Goal: Task Accomplishment & Management: Use online tool/utility

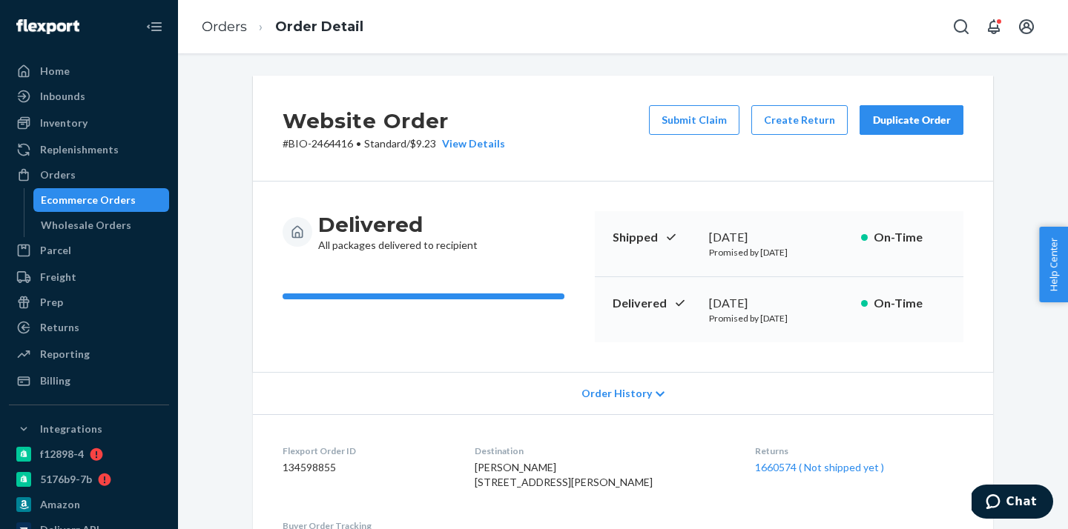
click at [128, 205] on div "Ecommerce Orders" at bounding box center [88, 200] width 95 height 15
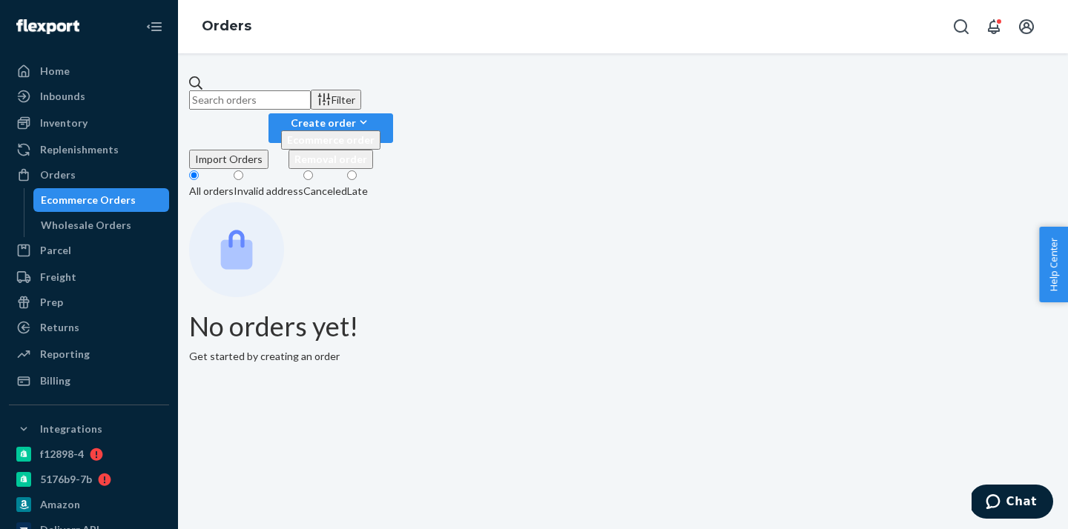
click at [265, 93] on input "text" at bounding box center [250, 99] width 122 height 19
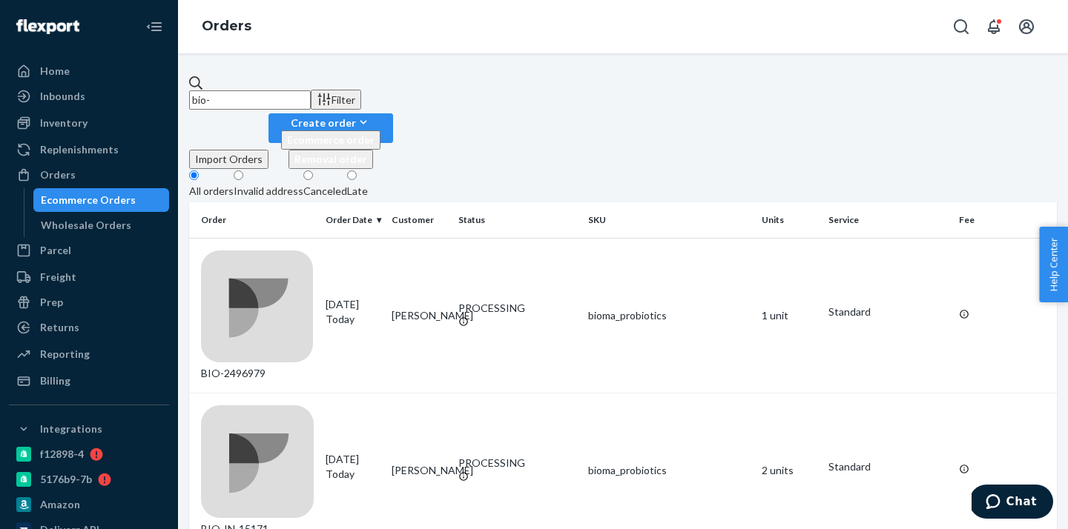
paste input "2293264"
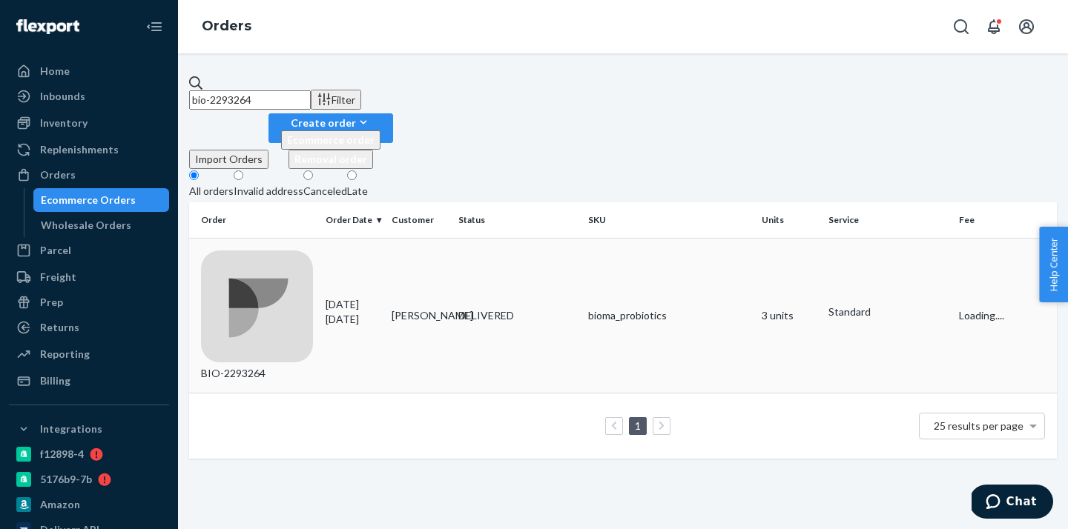
type input "bio-2293264"
click at [419, 238] on td "[PERSON_NAME]" at bounding box center [419, 316] width 67 height 156
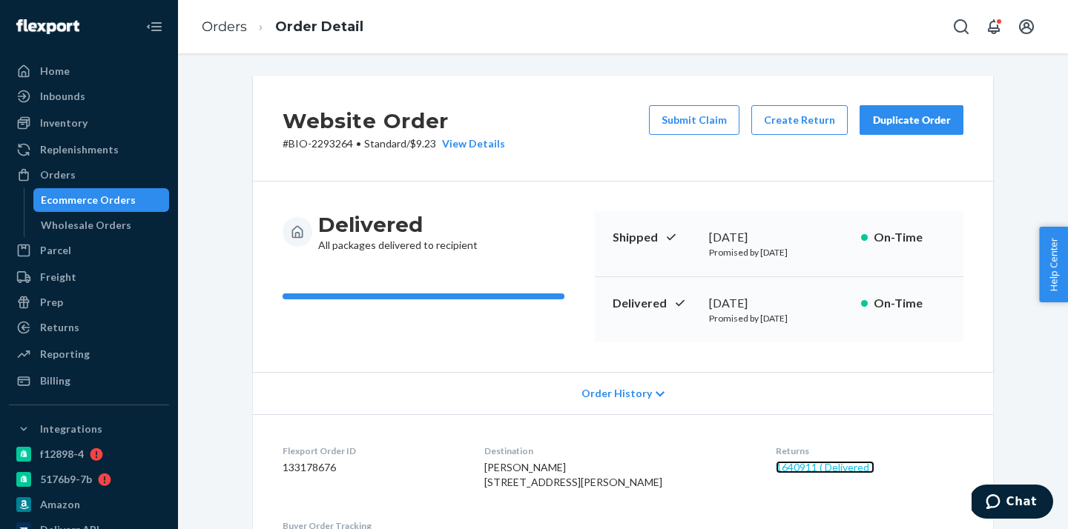
click at [810, 463] on link "1640911 ( Delivered )" at bounding box center [825, 467] width 99 height 13
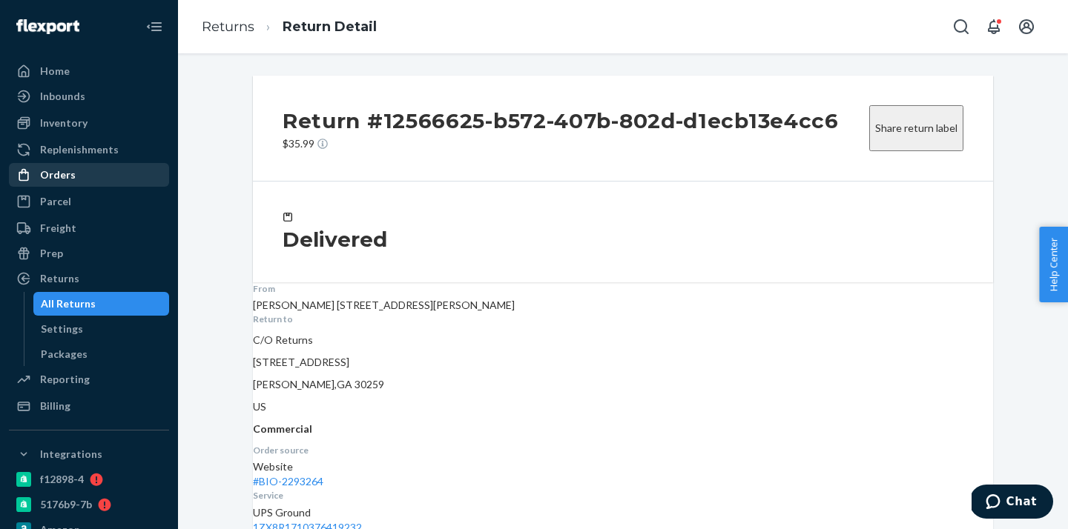
click at [73, 174] on div "Orders" at bounding box center [88, 175] width 157 height 21
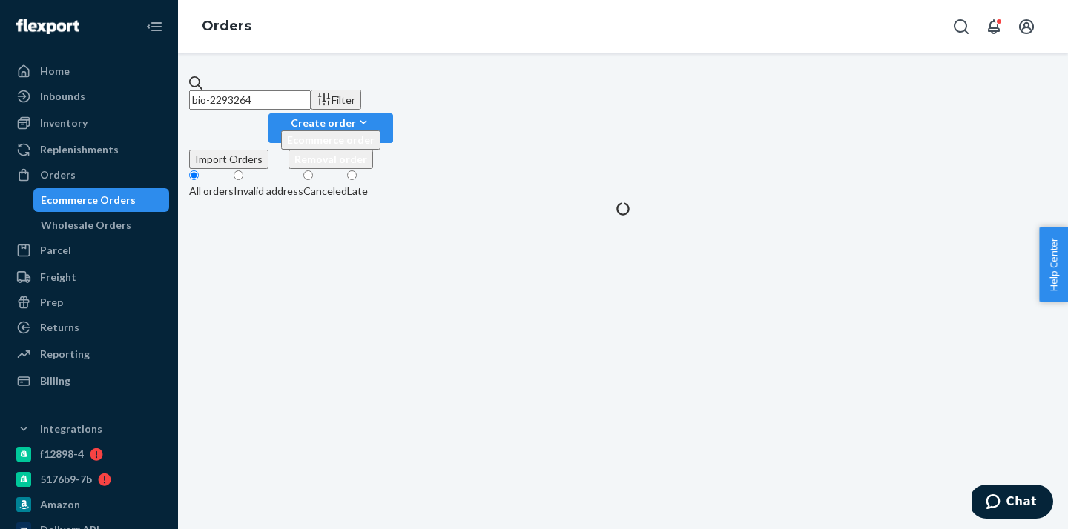
click at [272, 90] on input "bio-2293264" at bounding box center [250, 99] width 122 height 19
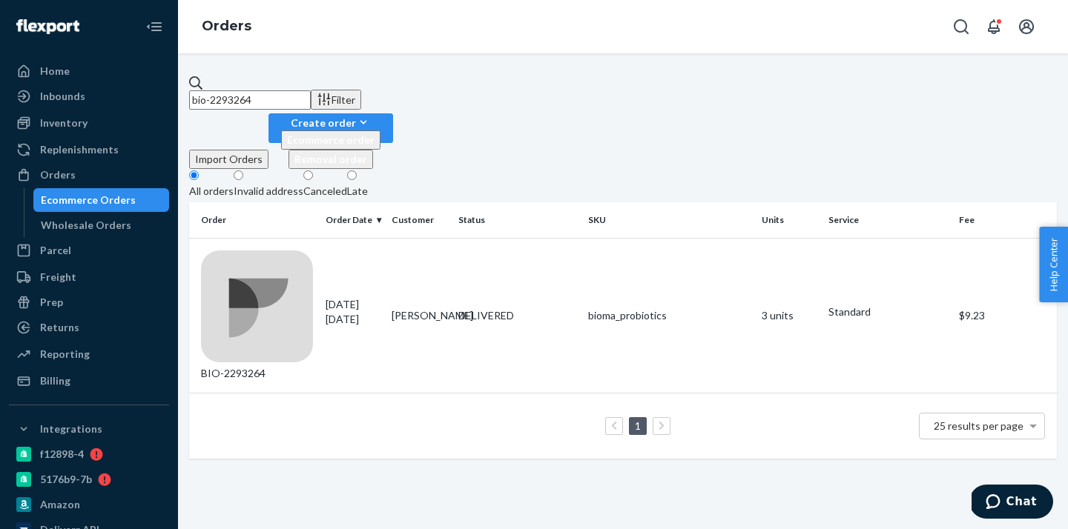
paste input "425426"
type input "bio-2425426"
click at [449, 251] on td "[PERSON_NAME] Lonchyna" at bounding box center [419, 316] width 67 height 156
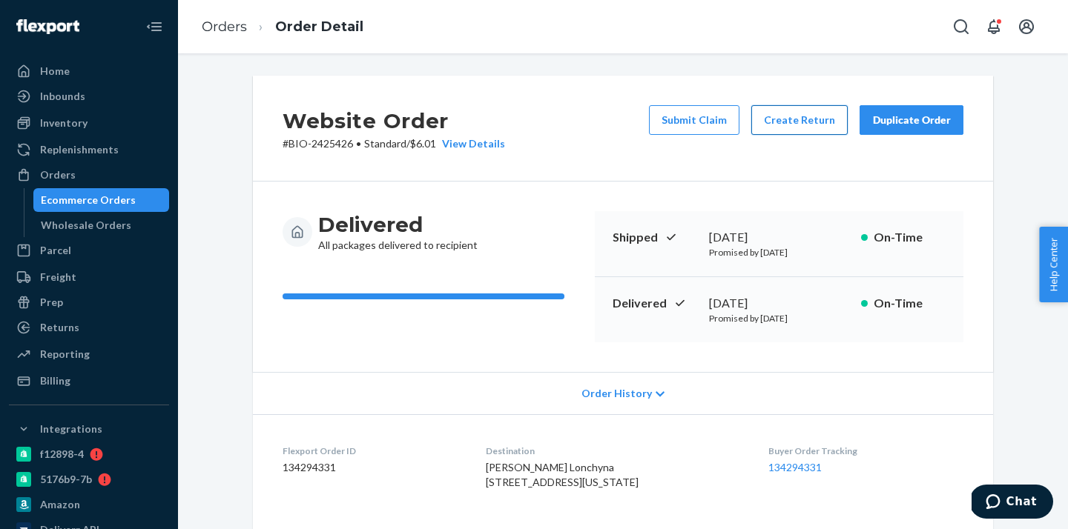
click at [818, 128] on button "Create Return" at bounding box center [799, 120] width 96 height 30
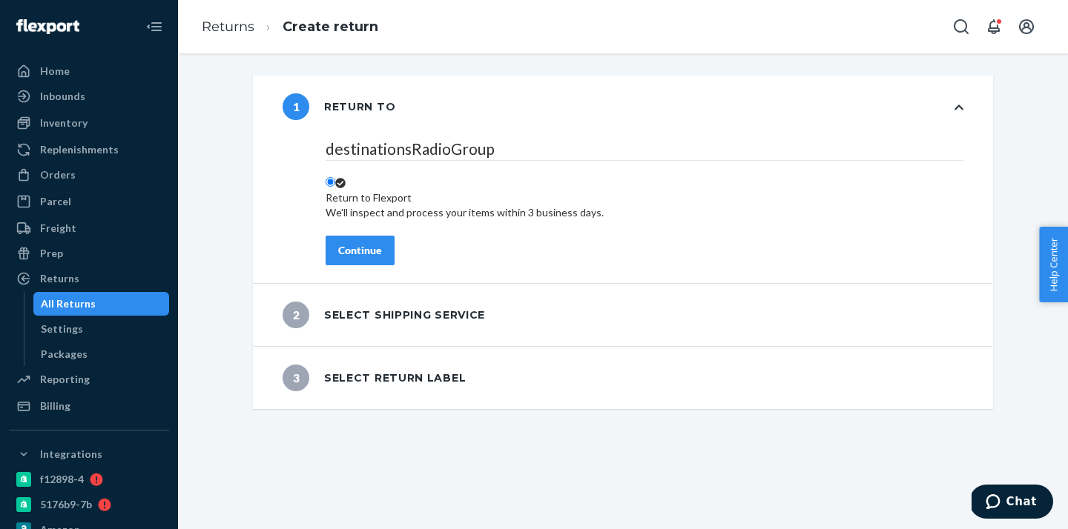
click at [375, 191] on div "Return to Flexport We'll inspect and process your items within 3 business days." at bounding box center [465, 206] width 278 height 30
click at [335, 177] on input "Return to Flexport We'll inspect and process your items within 3 business days." at bounding box center [331, 182] width 10 height 10
click at [373, 191] on div "Return to Flexport We'll inspect and process your items within 3 business days." at bounding box center [465, 206] width 278 height 30
click at [335, 186] on input "Return to Flexport We'll inspect and process your items within 3 business days." at bounding box center [331, 182] width 10 height 10
click at [378, 253] on div "Continue" at bounding box center [360, 250] width 44 height 15
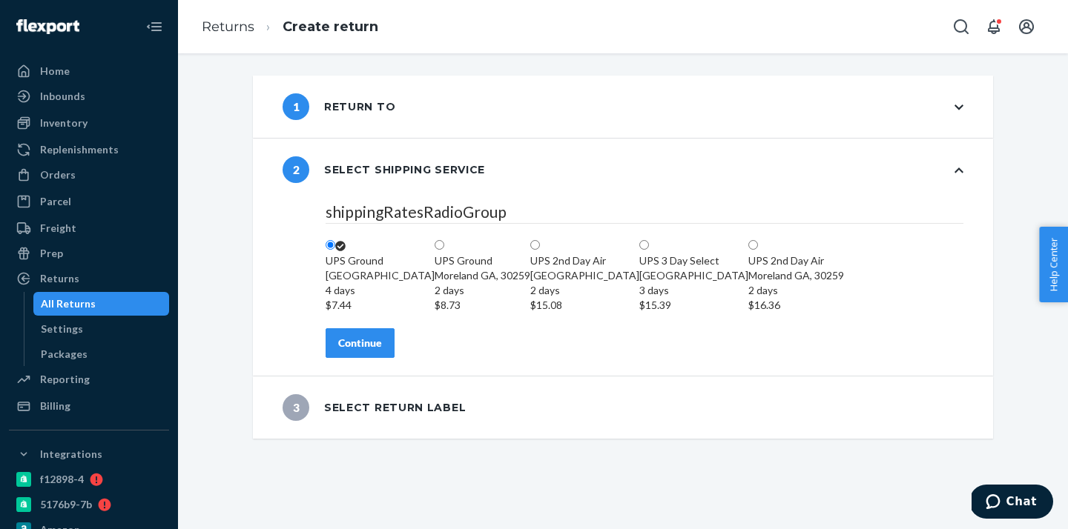
click at [374, 351] on div "Continue" at bounding box center [360, 343] width 44 height 15
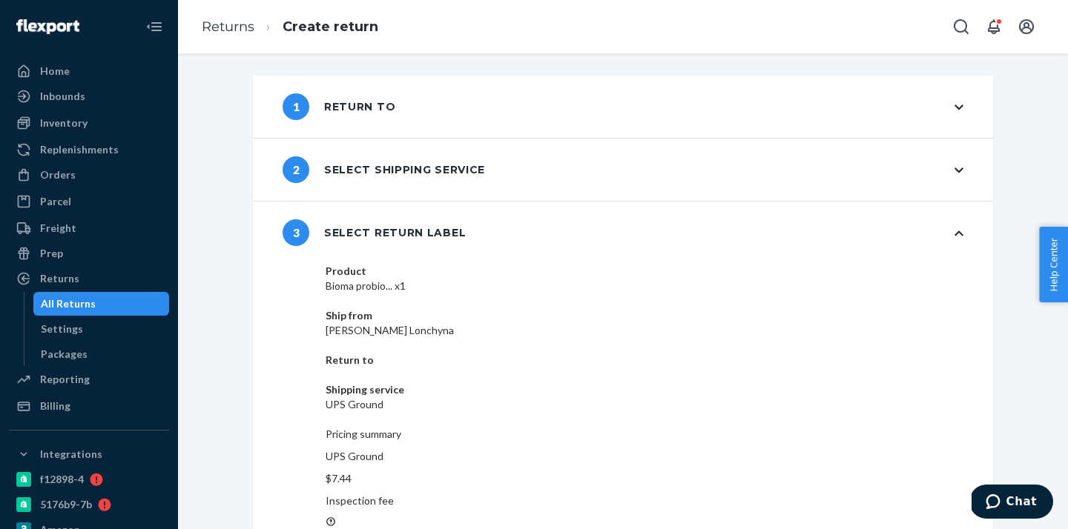
scroll to position [12, 0]
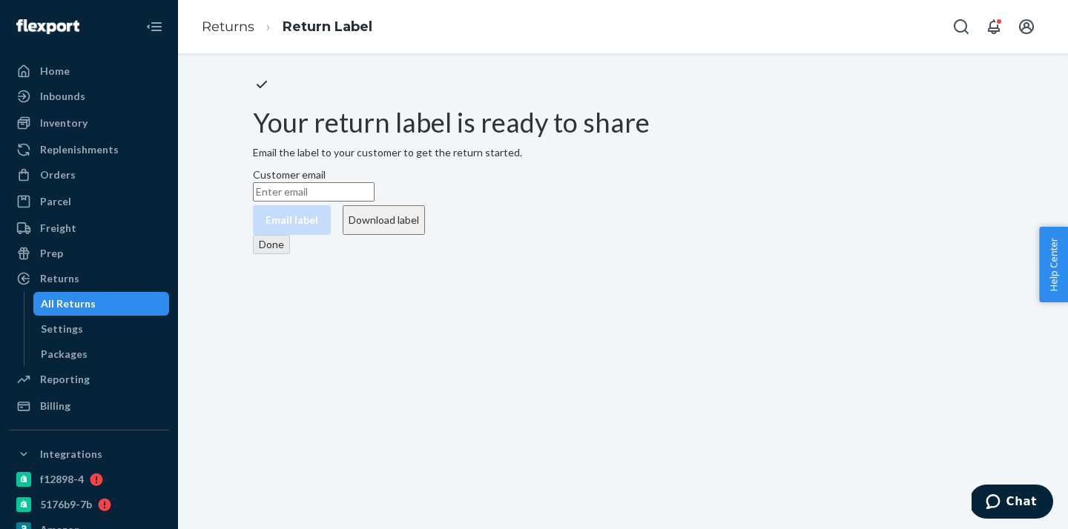
click at [425, 235] on button "Download label" at bounding box center [384, 220] width 82 height 30
